Goal: Task Accomplishment & Management: Use online tool/utility

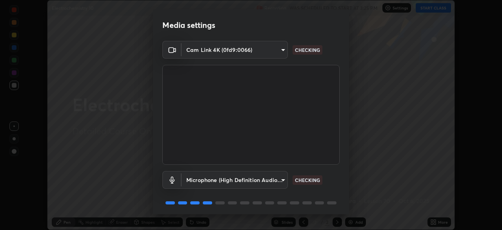
scroll to position [28, 0]
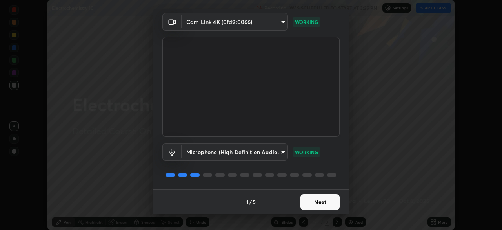
click at [312, 202] on button "Next" at bounding box center [320, 202] width 39 height 16
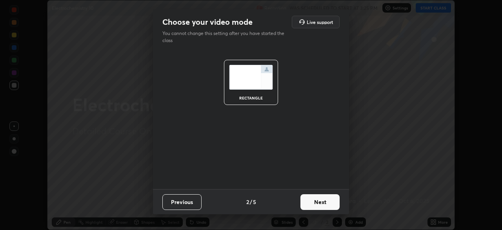
scroll to position [0, 0]
click at [311, 203] on button "Next" at bounding box center [320, 202] width 39 height 16
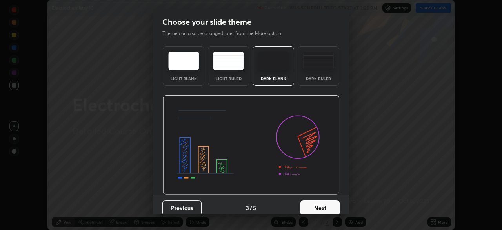
click at [314, 205] on button "Next" at bounding box center [320, 208] width 39 height 16
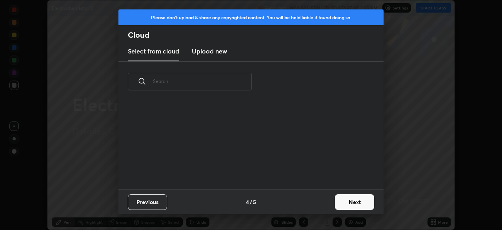
click at [340, 202] on button "Next" at bounding box center [354, 202] width 39 height 16
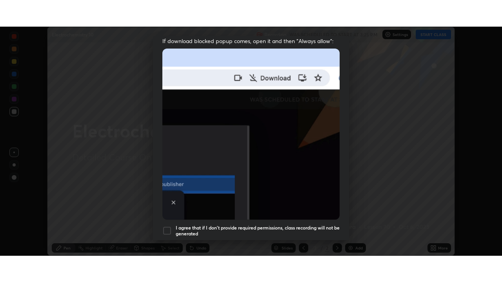
scroll to position [188, 0]
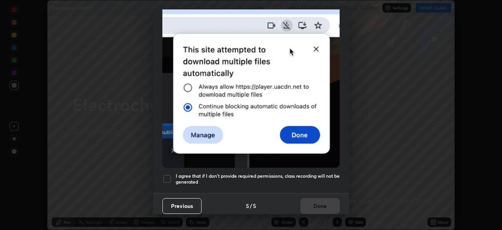
click at [173, 174] on div "I agree that if I don't provide required permissions, class recording will not …" at bounding box center [250, 178] width 177 height 9
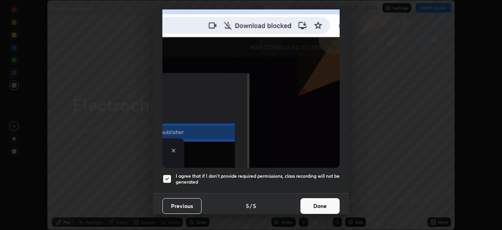
click at [308, 202] on button "Done" at bounding box center [320, 206] width 39 height 16
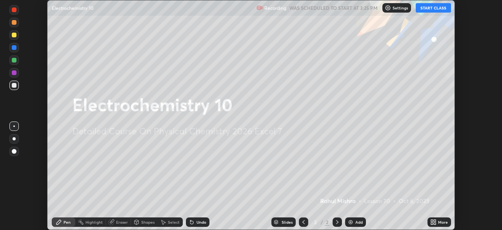
click at [428, 11] on button "START CLASS" at bounding box center [433, 7] width 35 height 9
click at [351, 221] on img at bounding box center [351, 222] width 6 height 6
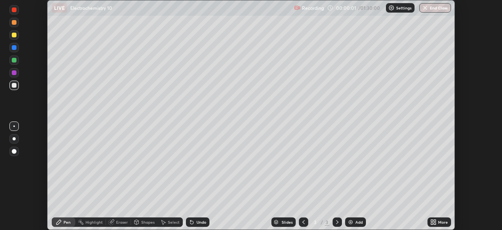
click at [434, 220] on icon at bounding box center [435, 220] width 2 height 2
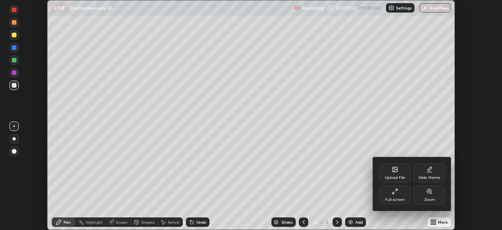
click at [397, 199] on div "Full screen" at bounding box center [395, 199] width 20 height 4
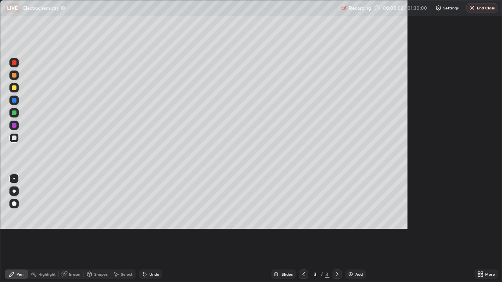
scroll to position [282, 502]
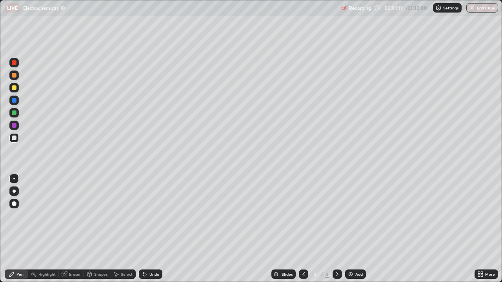
click at [148, 229] on div "Undo" at bounding box center [151, 274] width 24 height 9
click at [149, 229] on div "Undo" at bounding box center [154, 275] width 10 height 4
click at [352, 229] on img at bounding box center [351, 274] width 6 height 6
click at [357, 229] on div "Add" at bounding box center [358, 275] width 7 height 4
click at [350, 229] on img at bounding box center [351, 274] width 6 height 6
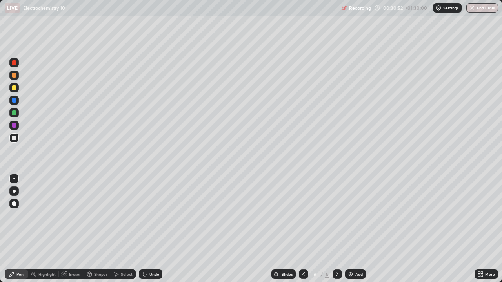
click at [354, 229] on div "Add" at bounding box center [355, 274] width 21 height 9
click at [14, 87] on div at bounding box center [14, 88] width 5 height 5
click at [13, 138] on div at bounding box center [14, 138] width 5 height 5
click at [13, 114] on div at bounding box center [14, 113] width 5 height 5
click at [72, 229] on div "Eraser" at bounding box center [71, 274] width 25 height 9
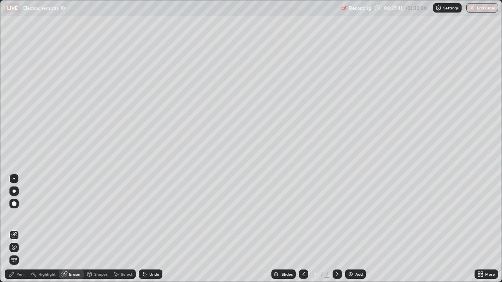
click at [24, 229] on div "Pen" at bounding box center [17, 274] width 24 height 9
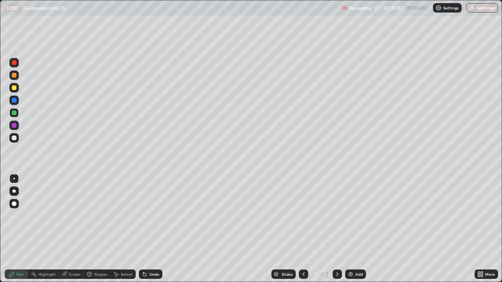
click at [16, 90] on div at bounding box center [13, 87] width 9 height 9
click at [12, 112] on div at bounding box center [14, 113] width 5 height 5
click at [129, 229] on div "Select" at bounding box center [127, 275] width 12 height 4
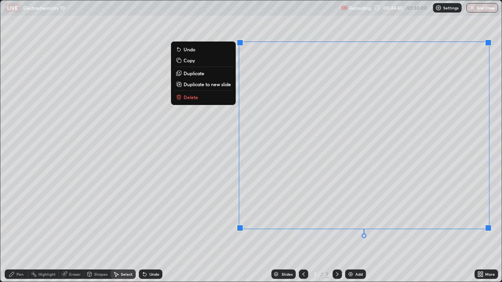
click at [207, 82] on p "Duplicate to new slide" at bounding box center [207, 84] width 47 height 6
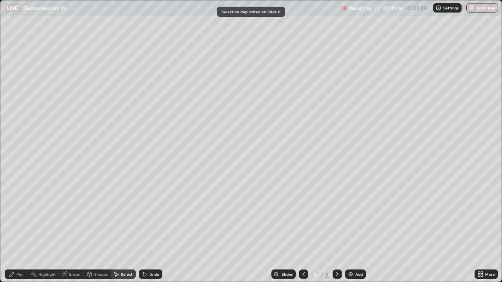
click at [14, 229] on div "Pen" at bounding box center [17, 274] width 24 height 9
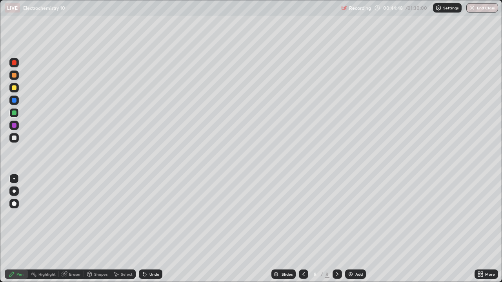
click at [16, 87] on div at bounding box center [14, 88] width 5 height 5
click at [128, 229] on div "Select" at bounding box center [127, 275] width 12 height 4
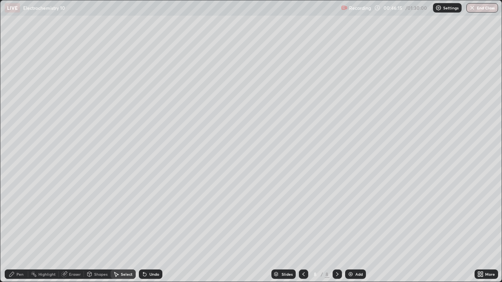
click at [22, 229] on div "Pen" at bounding box center [19, 275] width 7 height 4
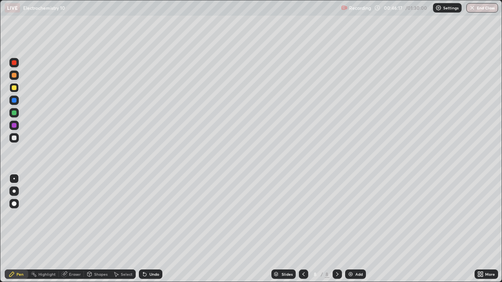
click at [13, 137] on div at bounding box center [14, 138] width 5 height 5
click at [150, 229] on div "Undo" at bounding box center [154, 275] width 10 height 4
click at [67, 229] on div "Eraser" at bounding box center [71, 274] width 25 height 9
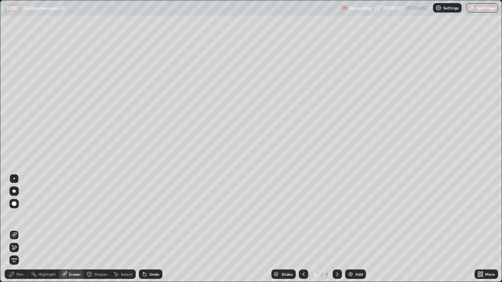
click at [17, 229] on icon at bounding box center [14, 248] width 6 height 7
click at [16, 229] on div "Pen" at bounding box center [17, 274] width 24 height 9
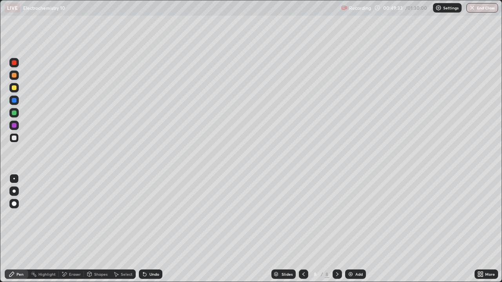
click at [15, 114] on div at bounding box center [14, 113] width 5 height 5
click at [14, 138] on div at bounding box center [14, 138] width 5 height 5
click at [13, 112] on div at bounding box center [14, 113] width 5 height 5
click at [303, 229] on icon at bounding box center [304, 274] width 6 height 6
click at [336, 229] on icon at bounding box center [337, 274] width 6 height 6
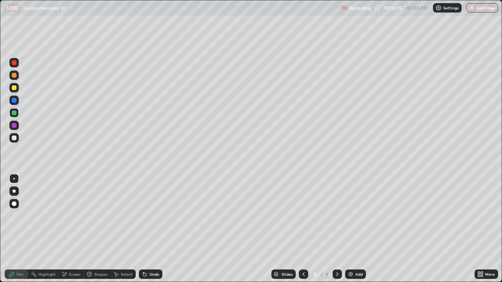
click at [76, 229] on div "Eraser" at bounding box center [75, 275] width 12 height 4
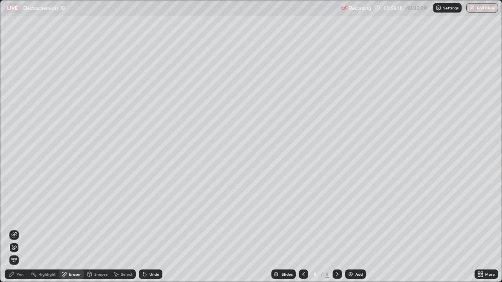
click at [23, 229] on div "Pen" at bounding box center [19, 275] width 7 height 4
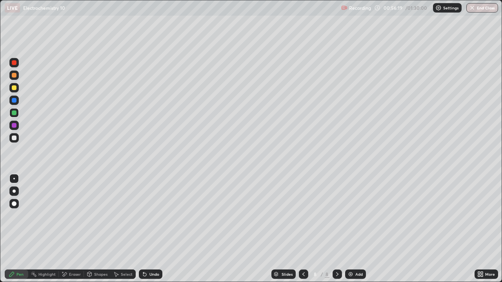
click at [16, 89] on div at bounding box center [14, 88] width 5 height 5
click at [14, 113] on div at bounding box center [14, 113] width 5 height 5
click at [124, 229] on div "Select" at bounding box center [127, 275] width 12 height 4
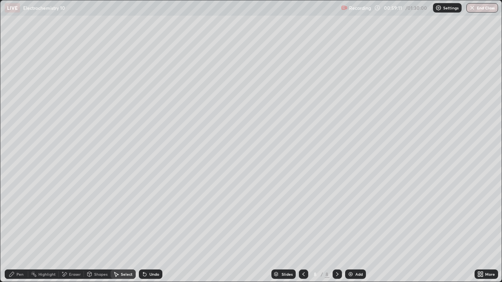
click at [20, 229] on div "Pen" at bounding box center [19, 275] width 7 height 4
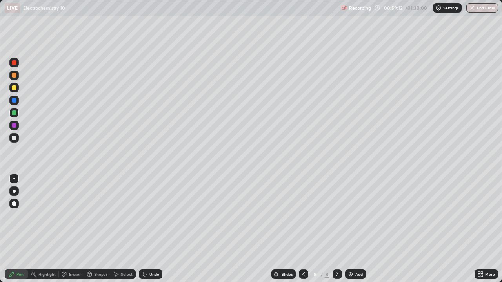
click at [350, 229] on img at bounding box center [351, 274] width 6 height 6
click at [15, 138] on div at bounding box center [14, 138] width 5 height 5
click at [15, 89] on div at bounding box center [14, 88] width 5 height 5
click at [16, 138] on div at bounding box center [14, 138] width 5 height 5
click at [148, 229] on div "Undo" at bounding box center [151, 274] width 24 height 9
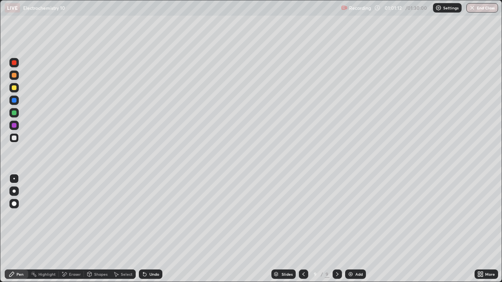
click at [149, 229] on div "Undo" at bounding box center [151, 274] width 24 height 9
click at [16, 101] on div at bounding box center [14, 100] width 5 height 5
click at [17, 138] on div at bounding box center [13, 137] width 9 height 9
click at [13, 138] on div at bounding box center [14, 138] width 5 height 5
click at [71, 229] on div "Eraser" at bounding box center [75, 275] width 12 height 4
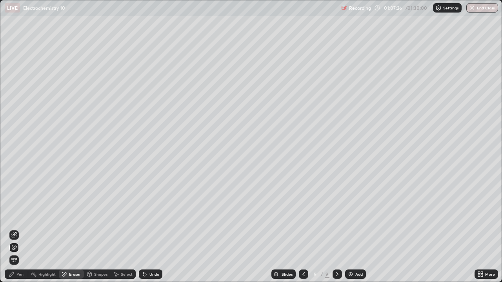
click at [20, 229] on div "Pen" at bounding box center [19, 275] width 7 height 4
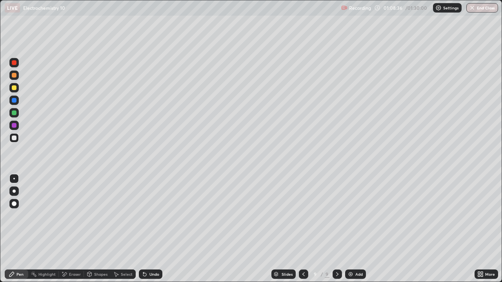
click at [67, 229] on icon at bounding box center [64, 274] width 6 height 7
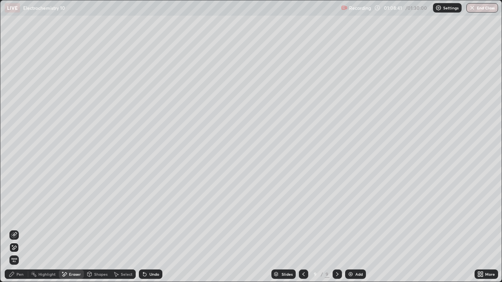
click at [20, 229] on div "Pen" at bounding box center [19, 275] width 7 height 4
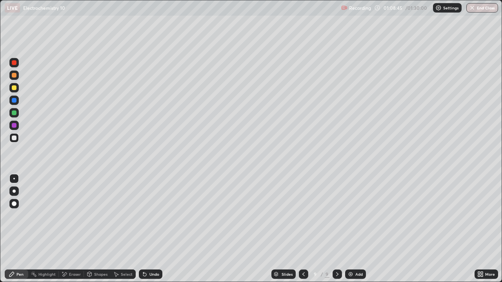
click at [77, 229] on div "Eraser" at bounding box center [75, 275] width 12 height 4
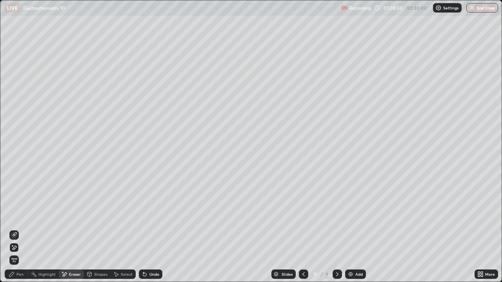
click at [22, 229] on div "Pen" at bounding box center [19, 275] width 7 height 4
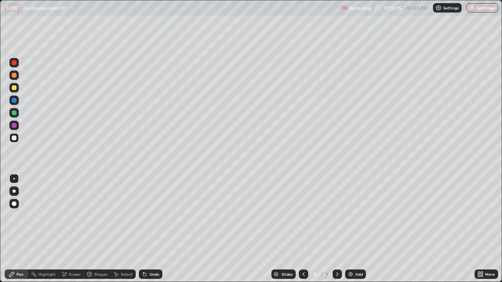
click at [15, 100] on div at bounding box center [14, 100] width 5 height 5
click at [15, 138] on div at bounding box center [14, 138] width 5 height 5
click at [14, 100] on div at bounding box center [14, 100] width 5 height 5
click at [350, 229] on img at bounding box center [351, 274] width 6 height 6
click at [13, 139] on div at bounding box center [14, 138] width 5 height 5
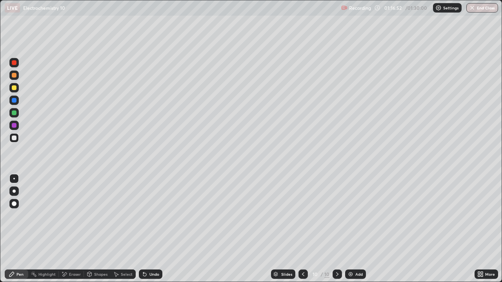
click at [14, 112] on div at bounding box center [14, 113] width 5 height 5
click at [147, 229] on icon at bounding box center [145, 274] width 6 height 6
click at [301, 229] on div at bounding box center [303, 274] width 9 height 9
click at [336, 229] on icon at bounding box center [337, 275] width 2 height 4
click at [302, 229] on icon at bounding box center [303, 274] width 6 height 6
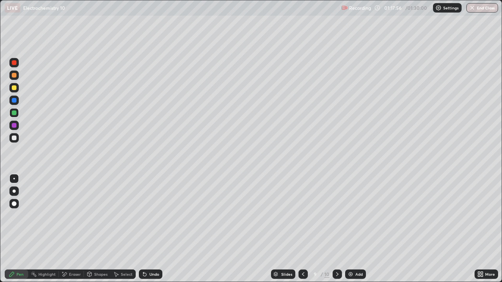
click at [335, 229] on icon at bounding box center [337, 274] width 6 height 6
click at [15, 102] on div at bounding box center [14, 100] width 5 height 5
click at [15, 113] on div at bounding box center [14, 113] width 5 height 5
click at [299, 229] on div at bounding box center [303, 274] width 9 height 9
click at [336, 229] on icon at bounding box center [337, 275] width 2 height 4
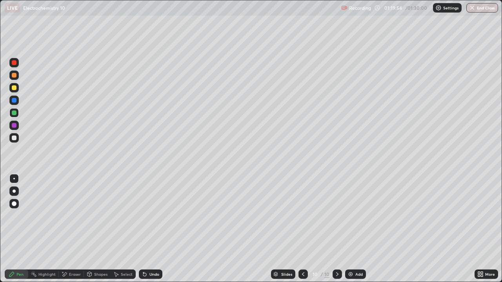
click at [16, 87] on div at bounding box center [14, 88] width 5 height 5
click at [480, 8] on button "End Class" at bounding box center [482, 7] width 31 height 9
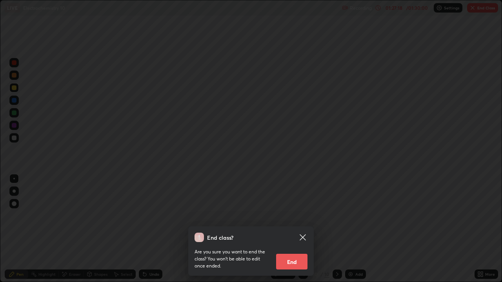
click at [295, 229] on button "End" at bounding box center [291, 262] width 31 height 16
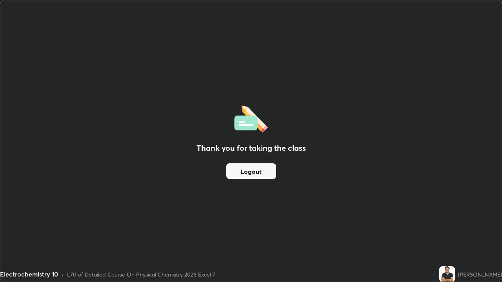
click at [266, 175] on button "Logout" at bounding box center [251, 172] width 50 height 16
